Goal: Find specific page/section: Find specific page/section

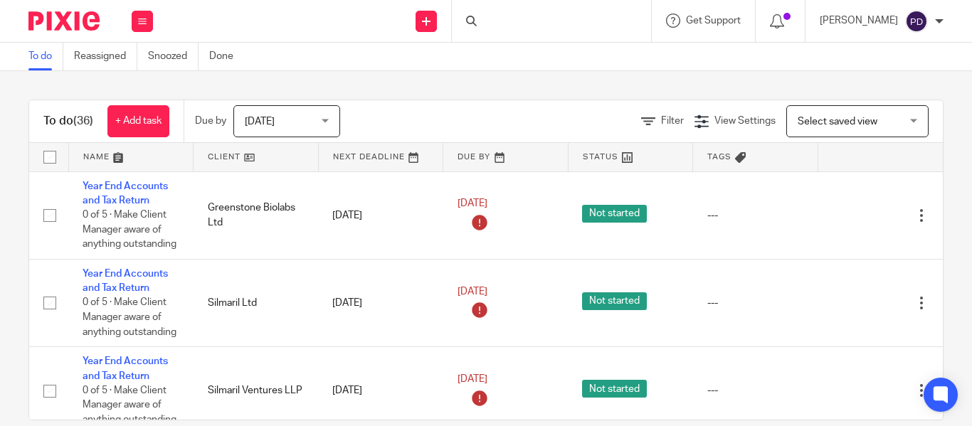
click at [455, 24] on div at bounding box center [551, 21] width 199 height 42
click at [480, 22] on input "Search" at bounding box center [544, 23] width 128 height 13
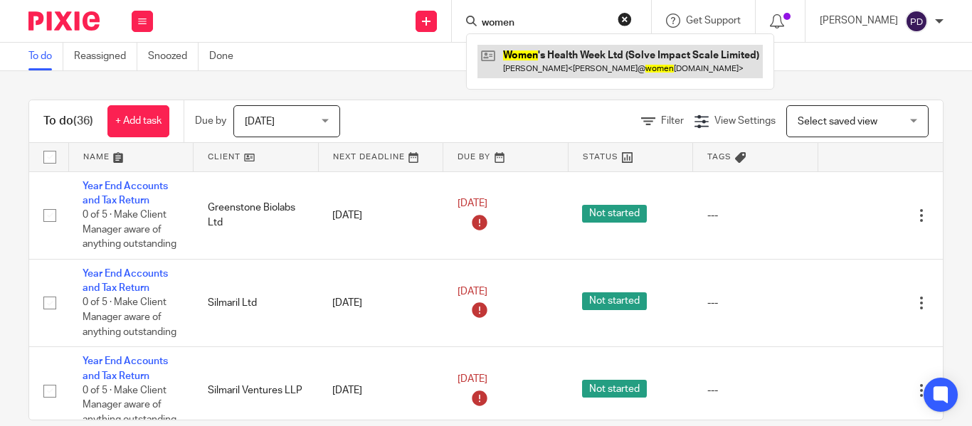
type input "women"
click at [518, 53] on link at bounding box center [619, 61] width 285 height 33
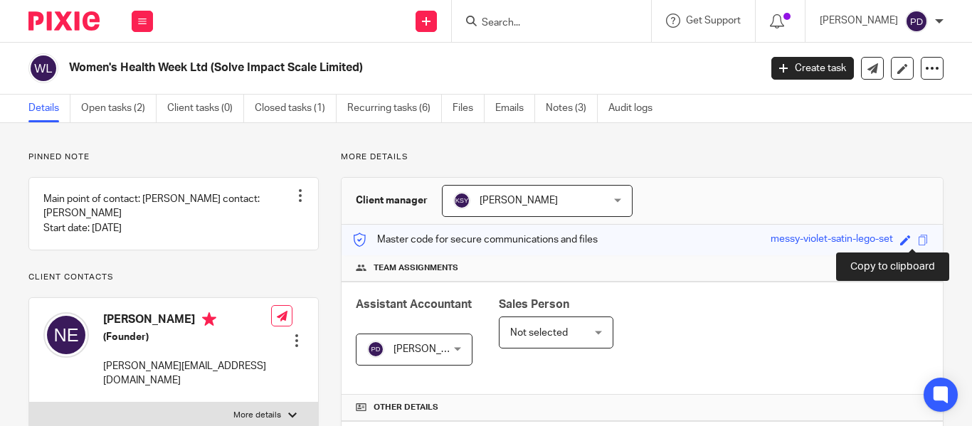
click at [918, 240] on span at bounding box center [923, 240] width 11 height 11
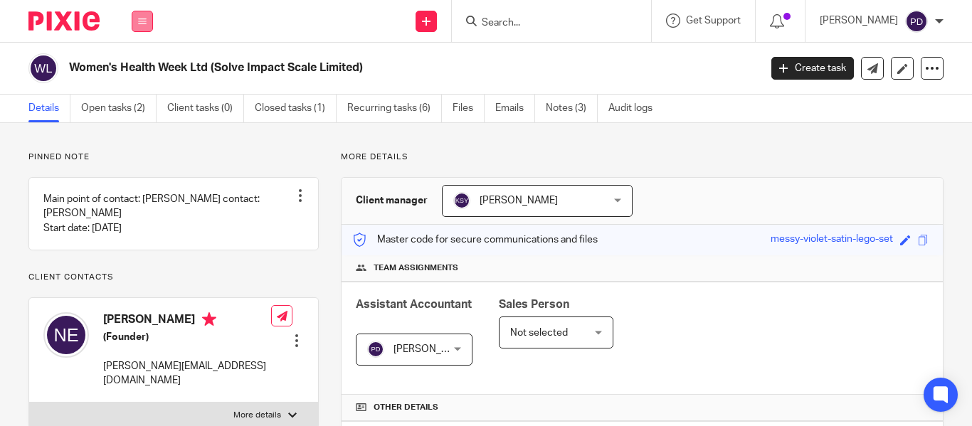
click at [149, 24] on button at bounding box center [142, 21] width 21 height 21
click at [147, 110] on link "Clients" at bounding box center [139, 108] width 33 height 10
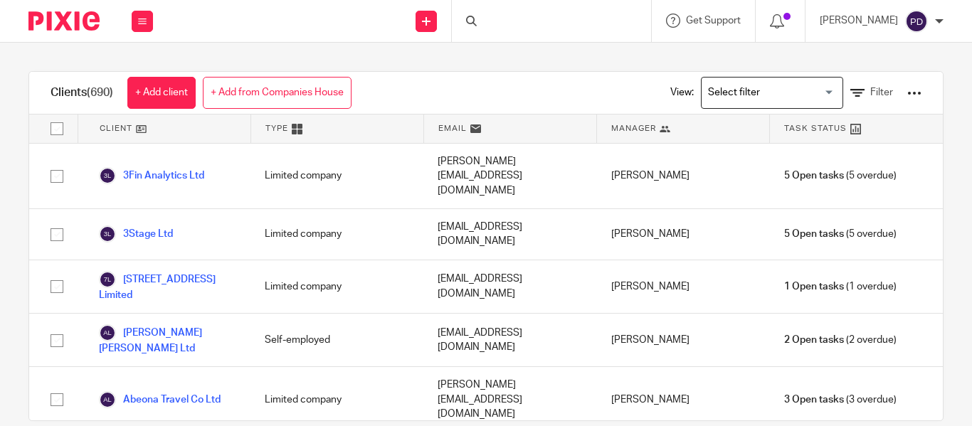
click at [721, 91] on input "Search for option" at bounding box center [769, 92] width 132 height 25
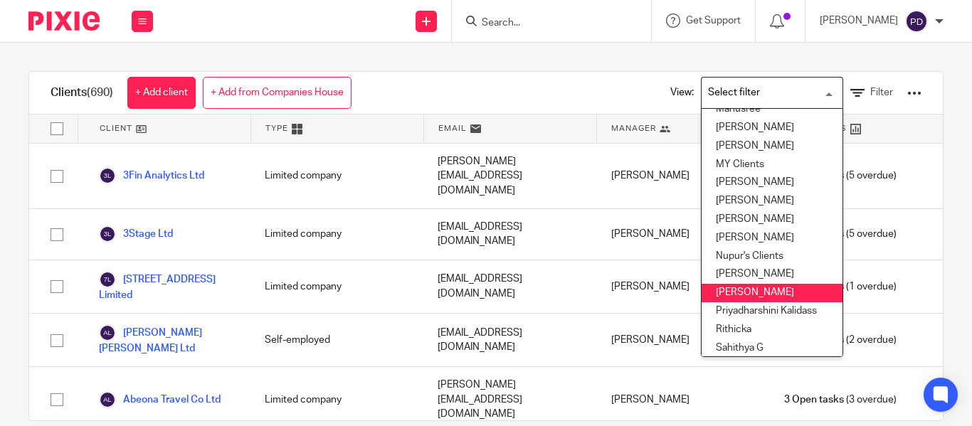
scroll to position [477, 0]
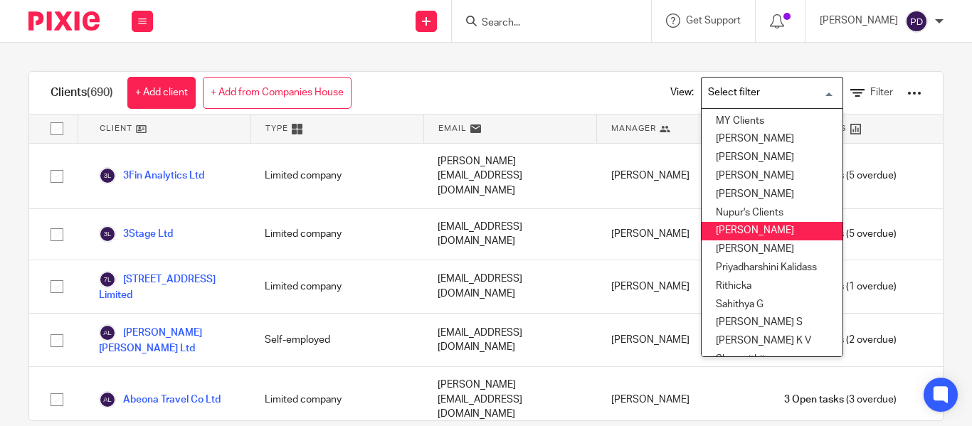
click at [763, 224] on li "[PERSON_NAME]" at bounding box center [771, 231] width 141 height 18
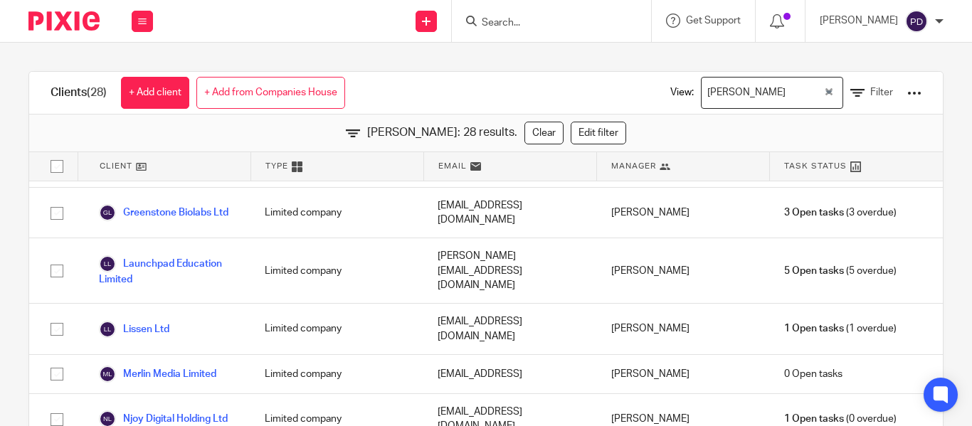
scroll to position [763, 0]
